Goal: Information Seeking & Learning: Compare options

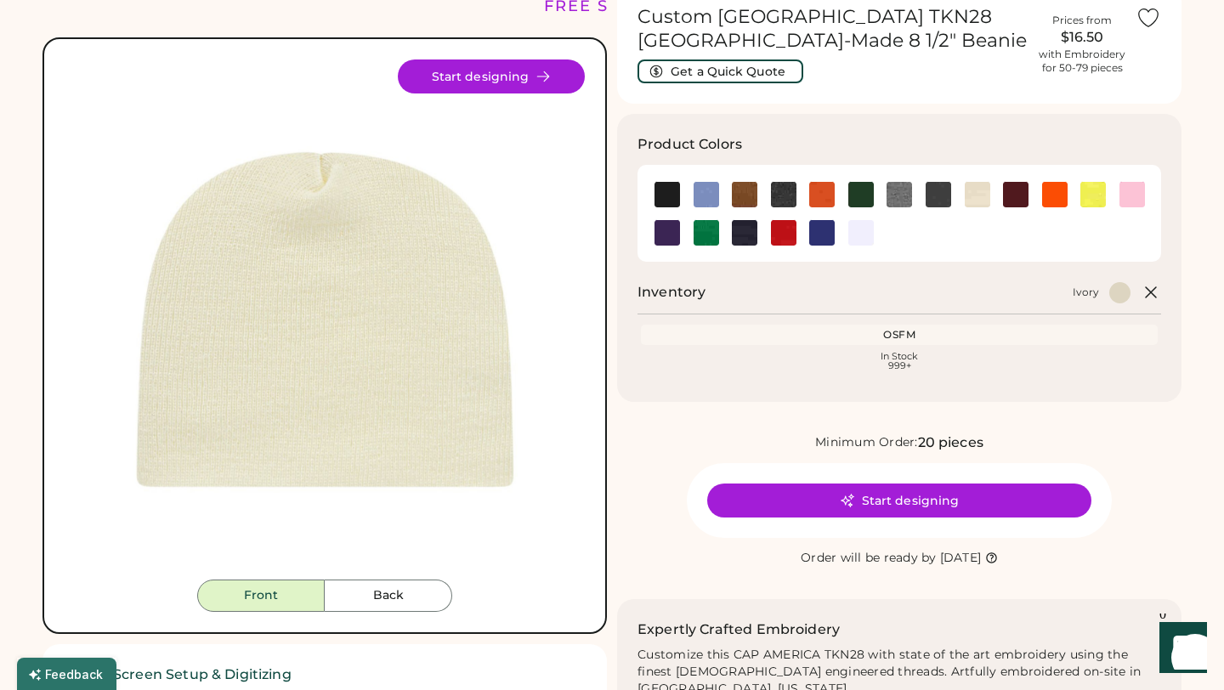
scroll to position [87, 0]
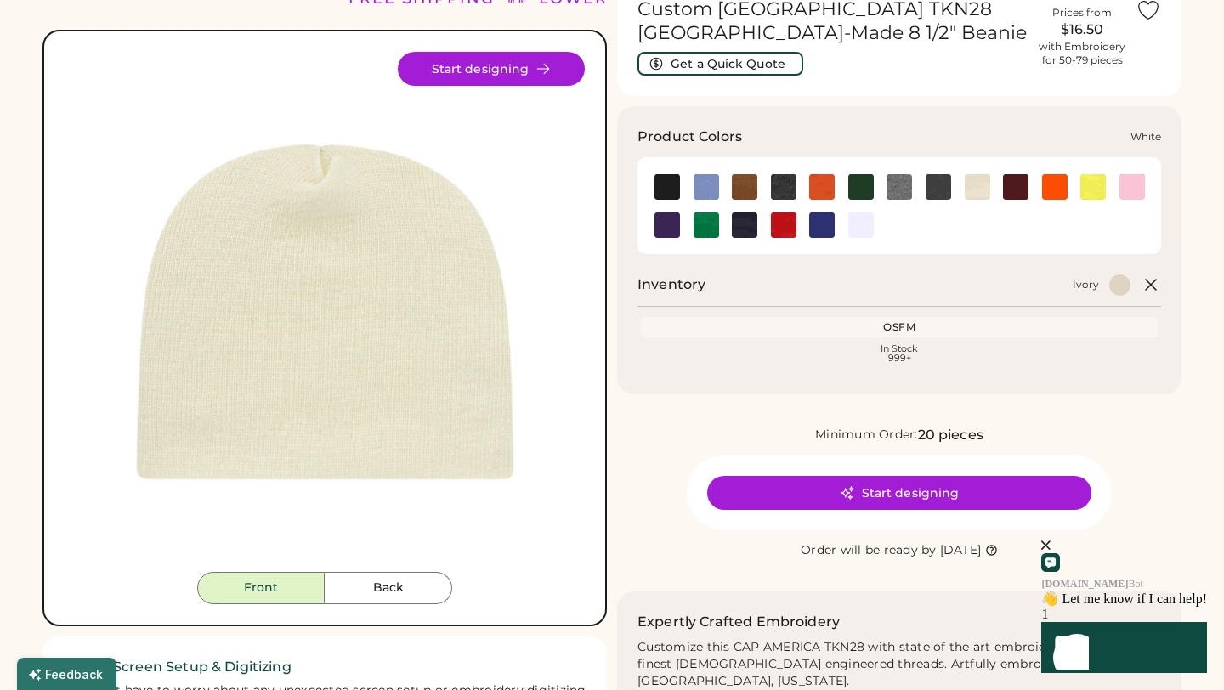
click at [868, 221] on img at bounding box center [860, 224] width 25 height 25
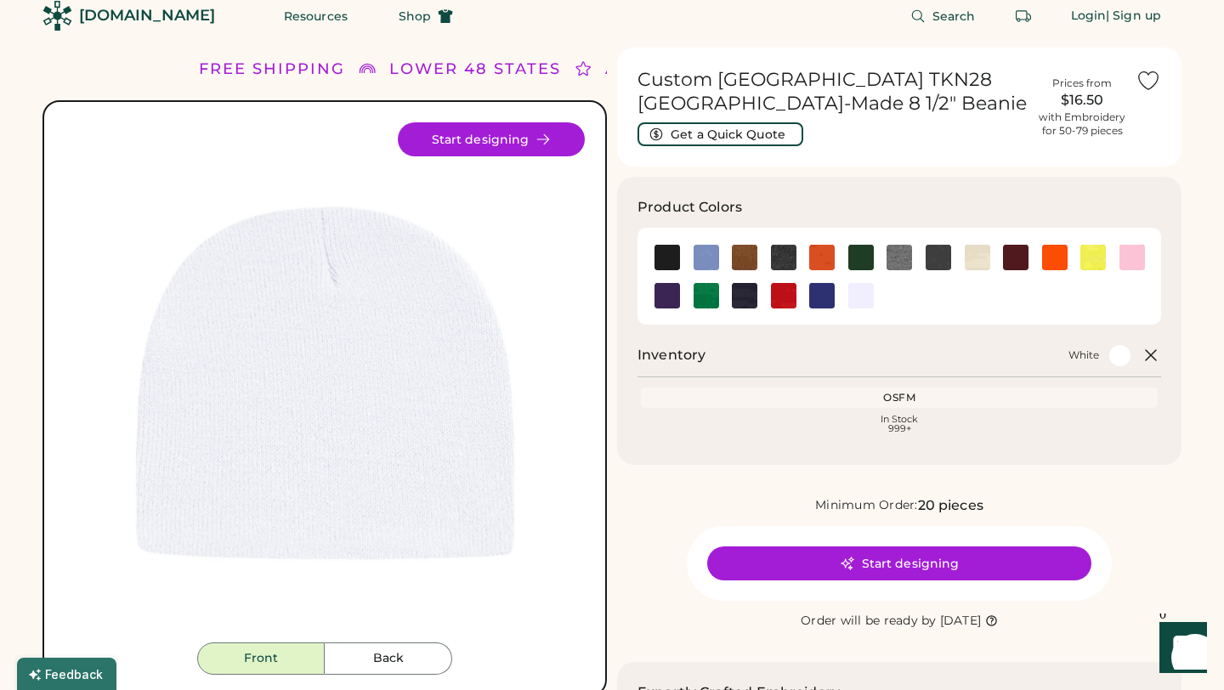
scroll to position [22, 0]
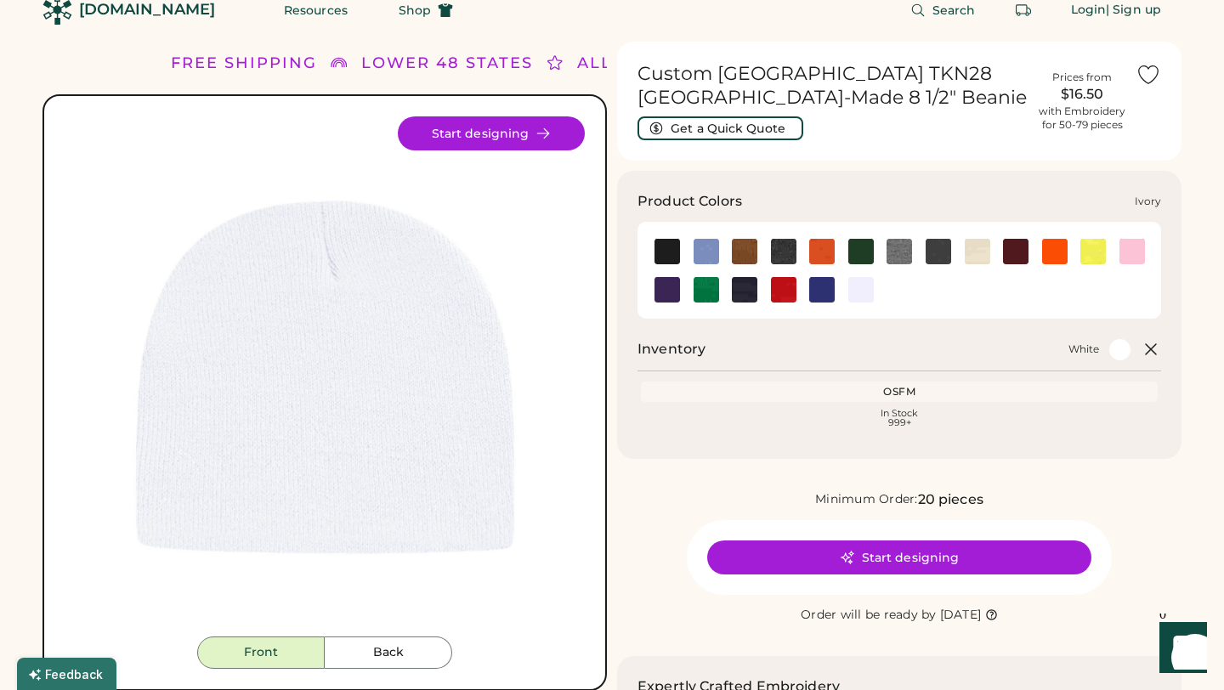
click at [977, 252] on img at bounding box center [977, 251] width 25 height 25
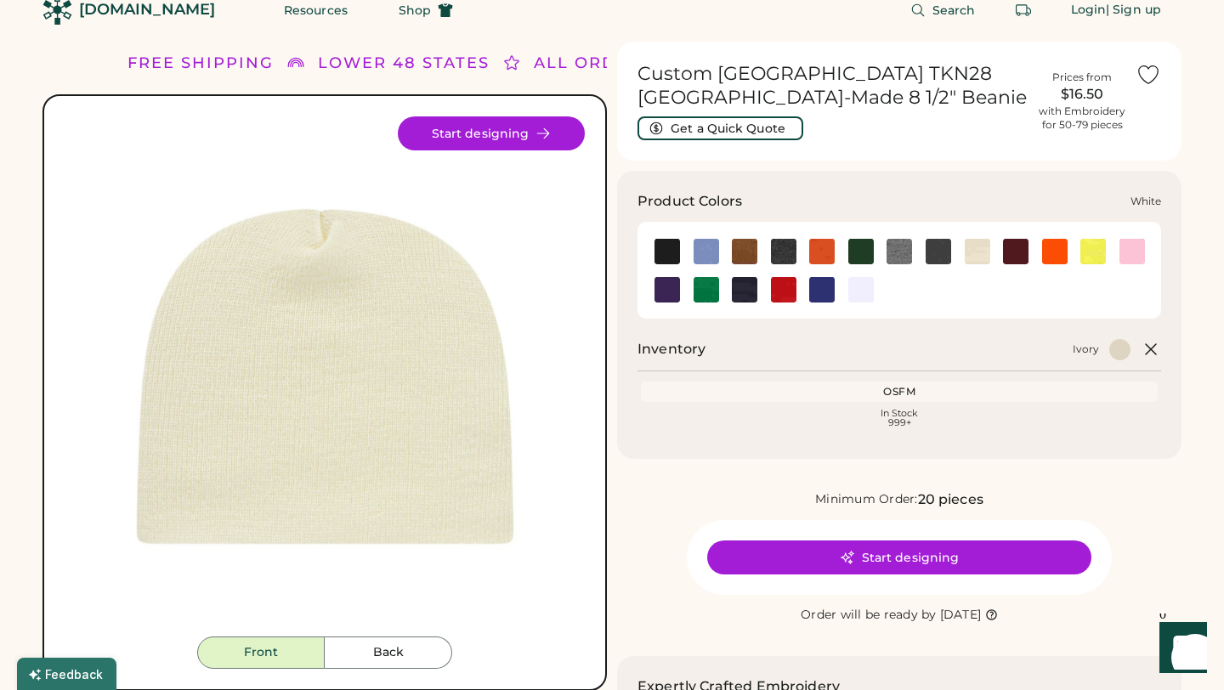
click at [863, 297] on img at bounding box center [860, 289] width 25 height 25
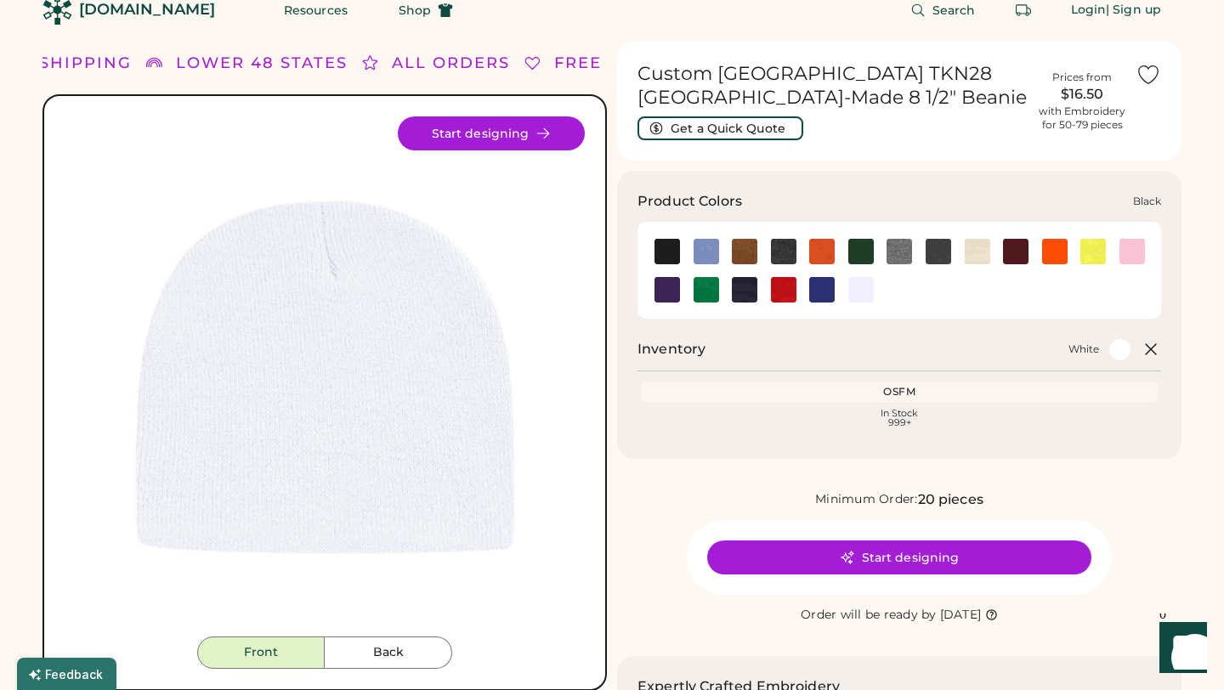
click at [666, 250] on img at bounding box center [666, 251] width 25 height 25
click at [671, 251] on img at bounding box center [666, 251] width 25 height 25
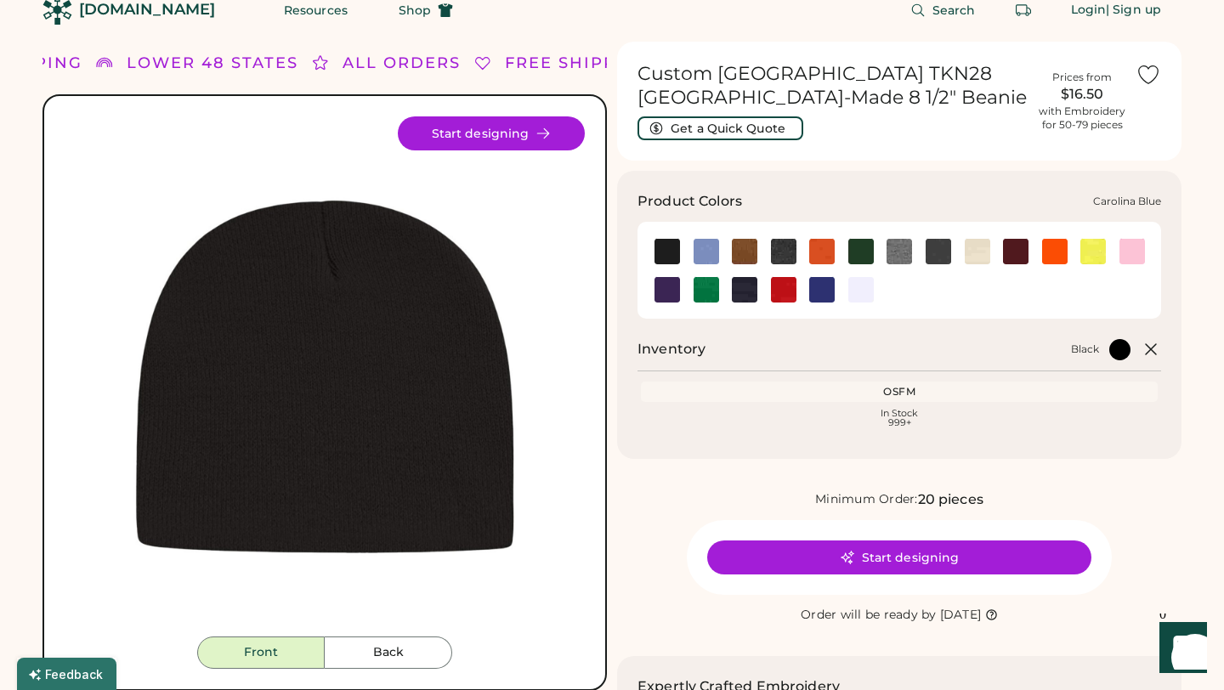
click at [698, 253] on img at bounding box center [705, 251] width 25 height 25
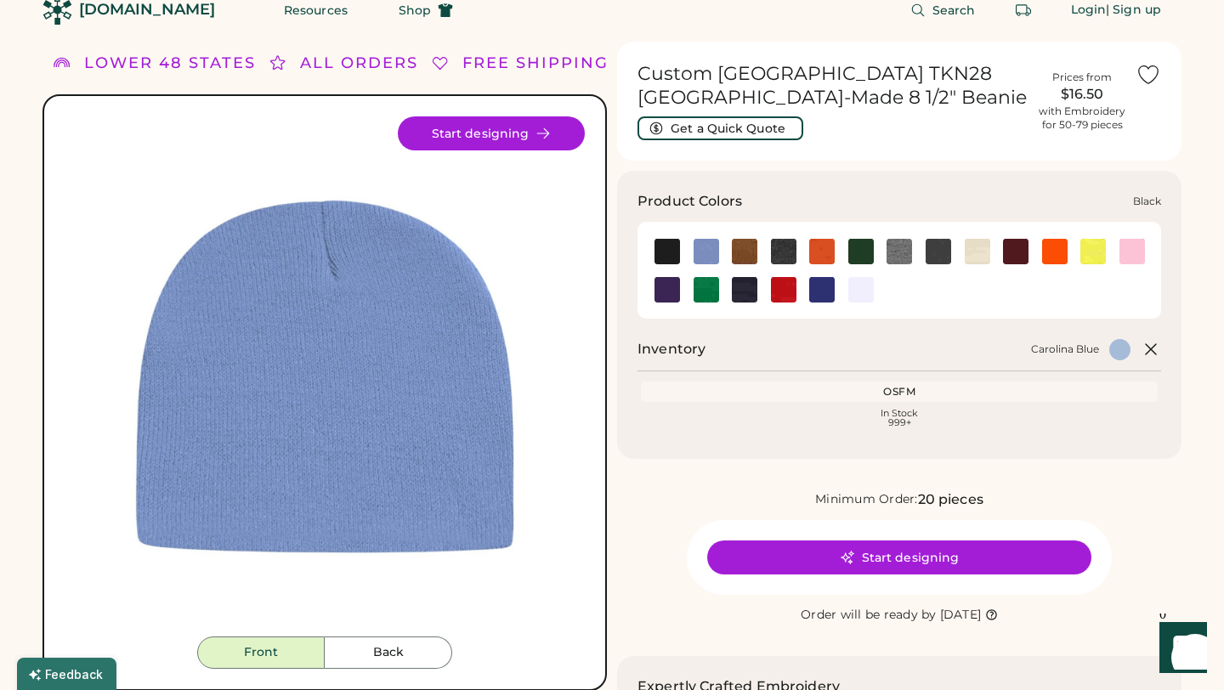
click at [670, 252] on img at bounding box center [666, 251] width 25 height 25
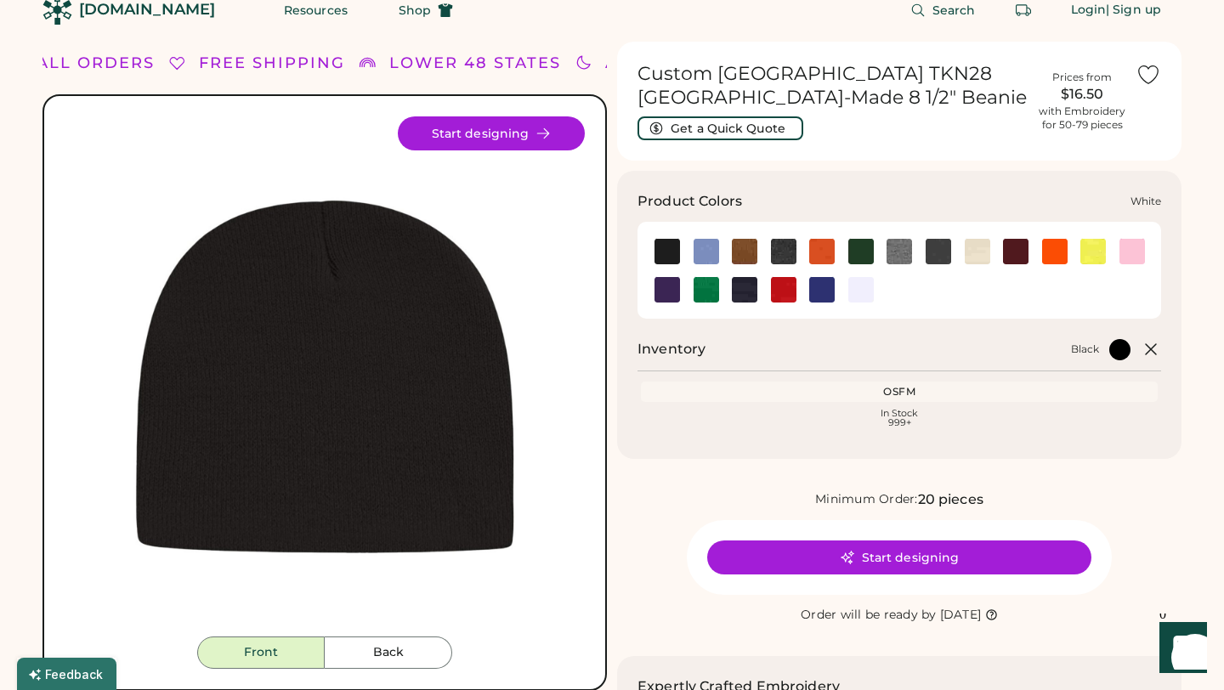
click at [865, 287] on img at bounding box center [860, 289] width 25 height 25
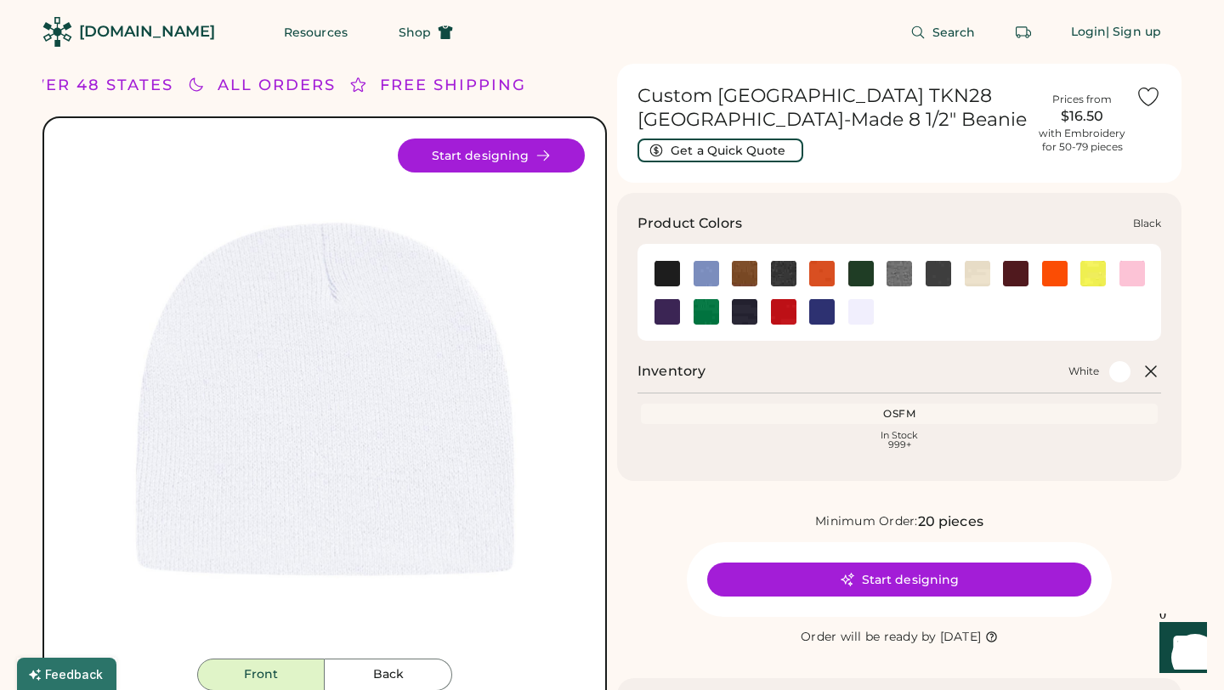
click at [663, 273] on img at bounding box center [666, 273] width 25 height 25
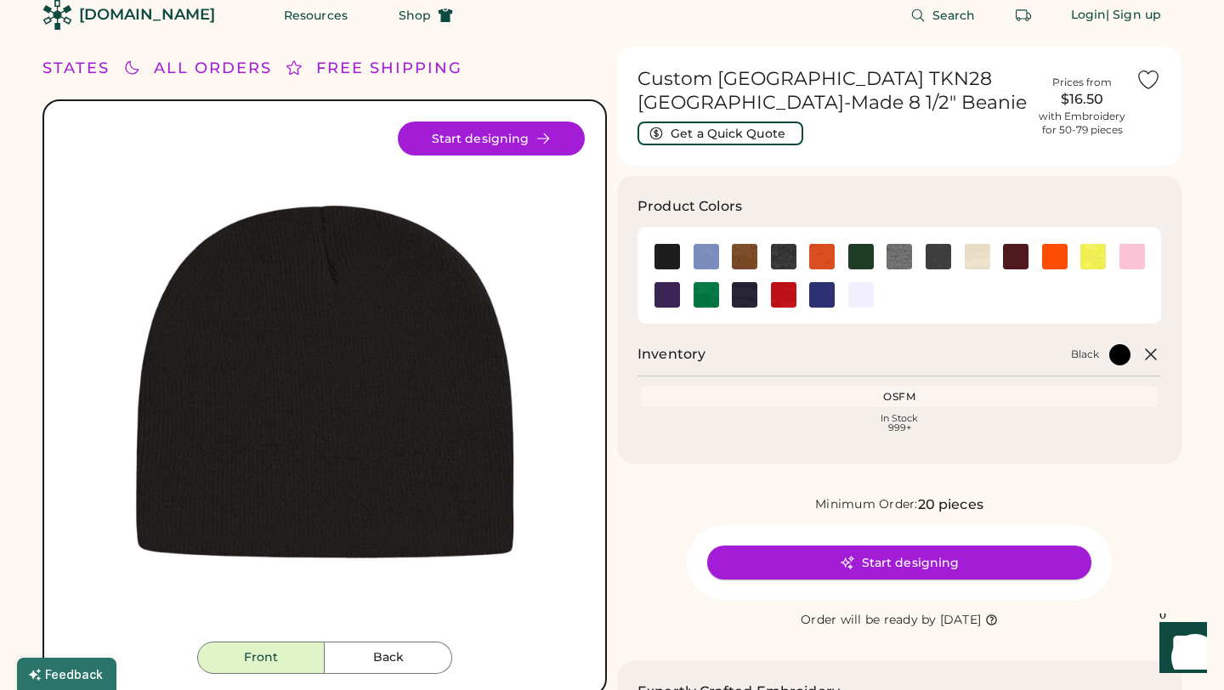
scroll to position [19, 0]
